Goal: Find specific page/section: Find specific page/section

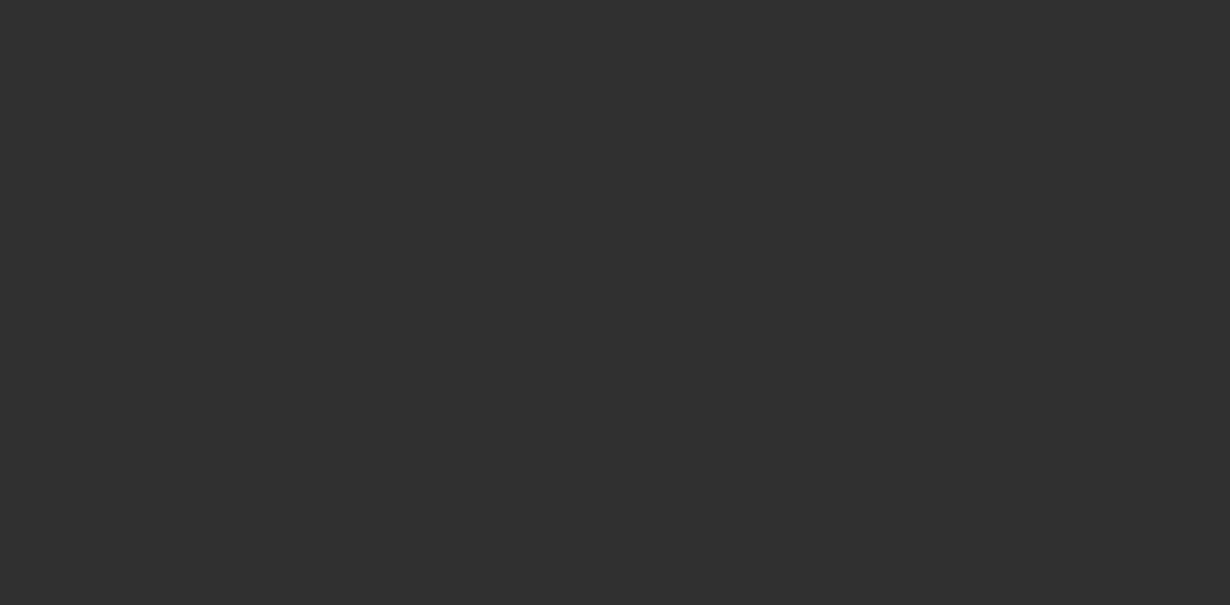
select select "10"
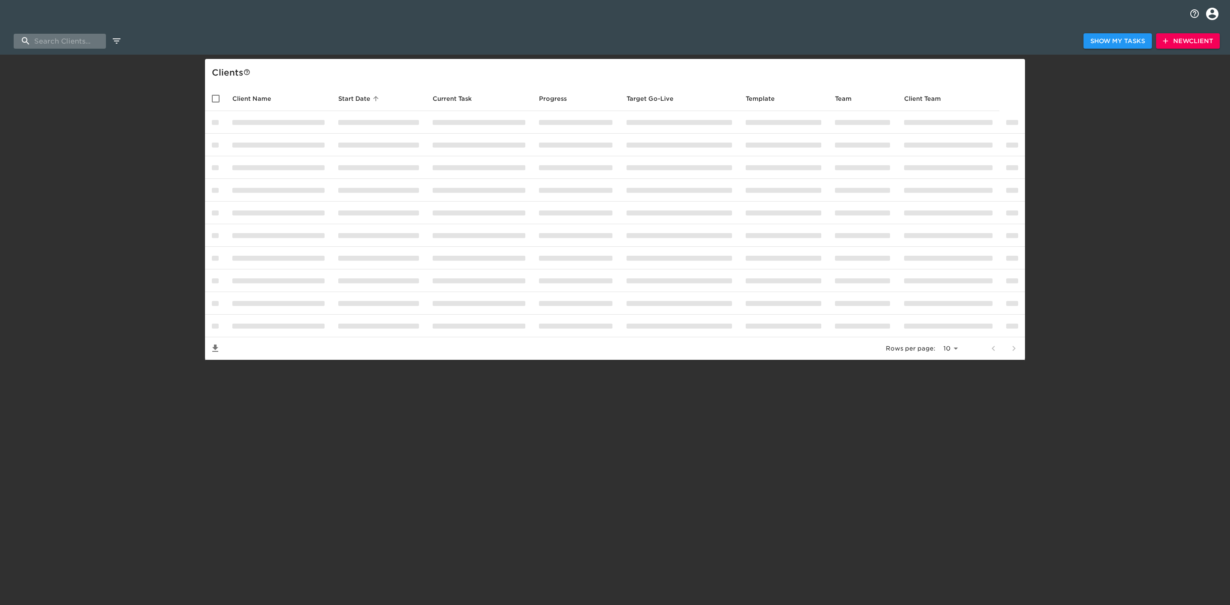
click at [47, 38] on input "search" at bounding box center [60, 41] width 92 height 15
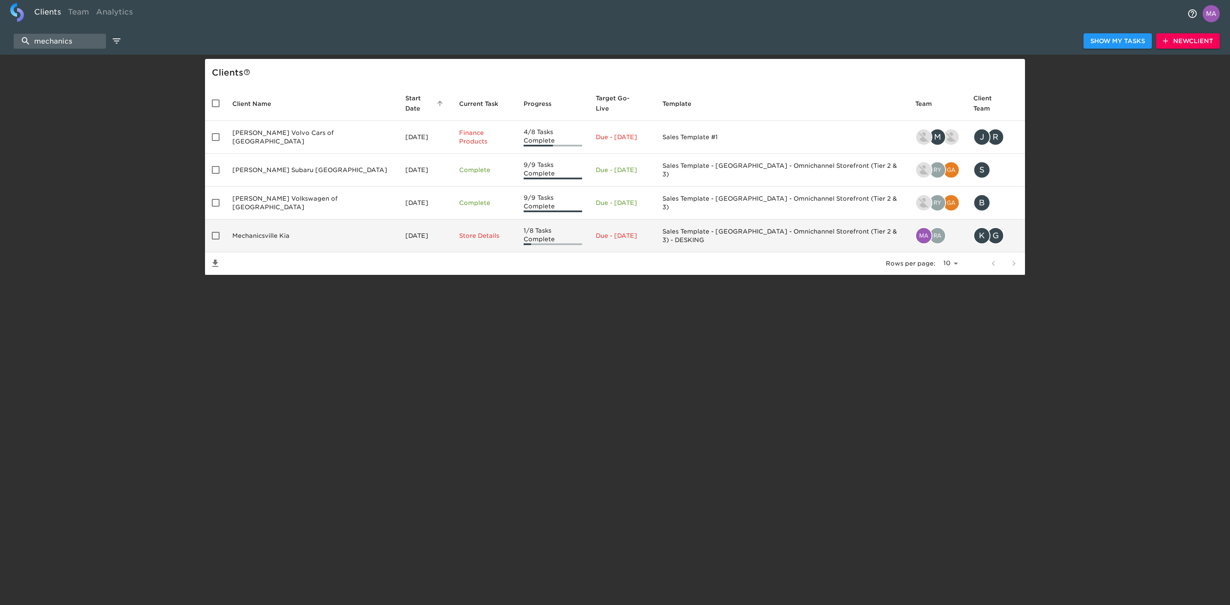
type input "mechanics"
click at [307, 219] on td "Mechanicsville Kia" at bounding box center [311, 235] width 173 height 33
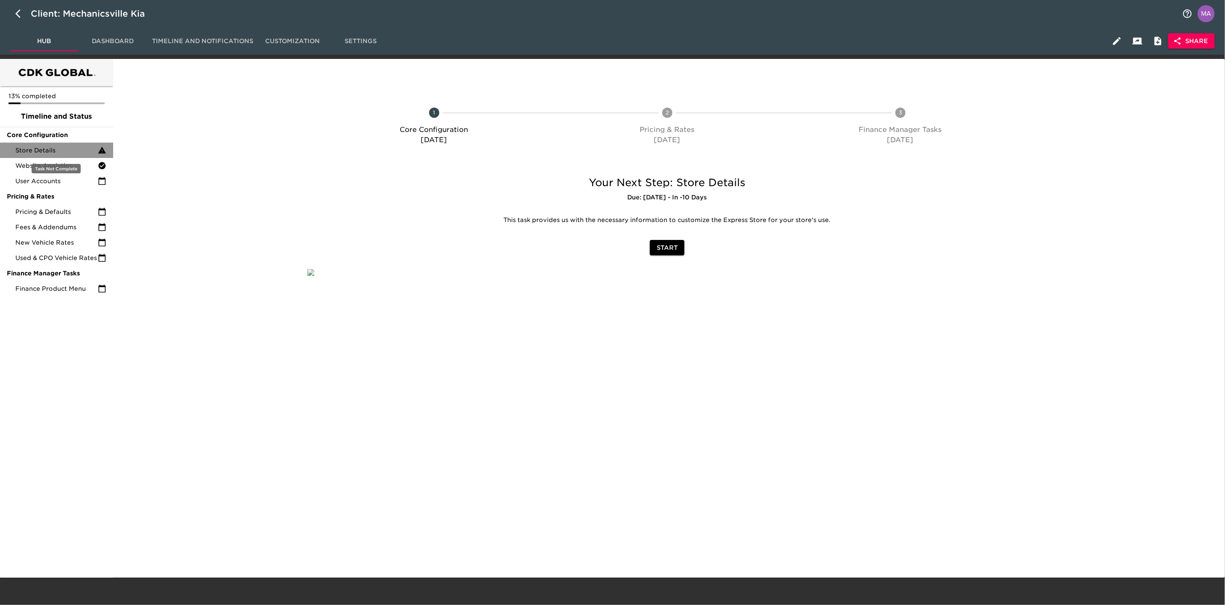
click at [68, 149] on span "Store Details" at bounding box center [56, 150] width 82 height 9
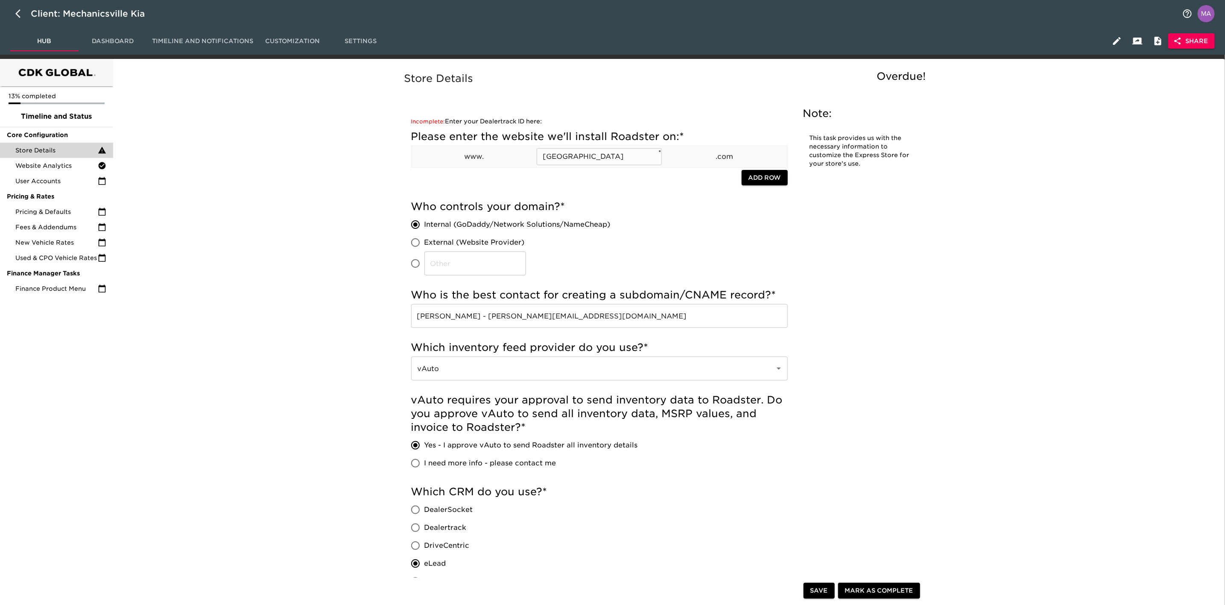
click at [597, 154] on input "[GEOGRAPHIC_DATA]" at bounding box center [599, 156] width 125 height 17
click at [57, 211] on span "Pricing & Defaults" at bounding box center [56, 212] width 82 height 9
